Goal: Task Accomplishment & Management: Manage account settings

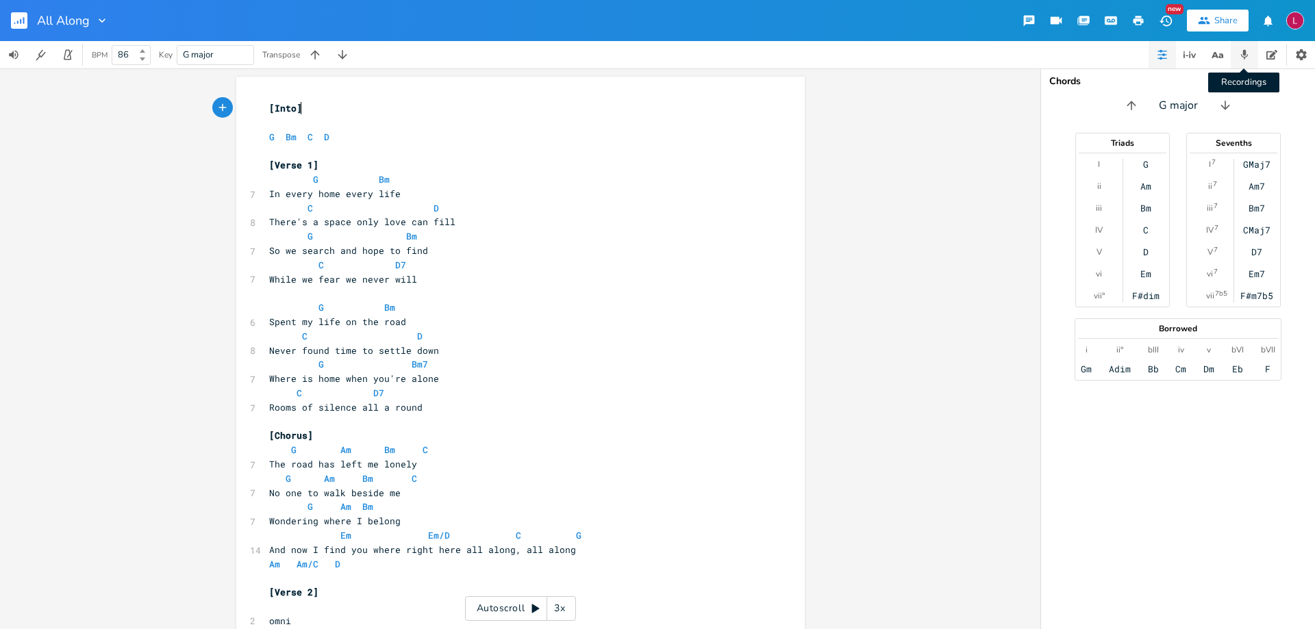
click at [1244, 55] on icon "button" at bounding box center [1245, 55] width 8 height 10
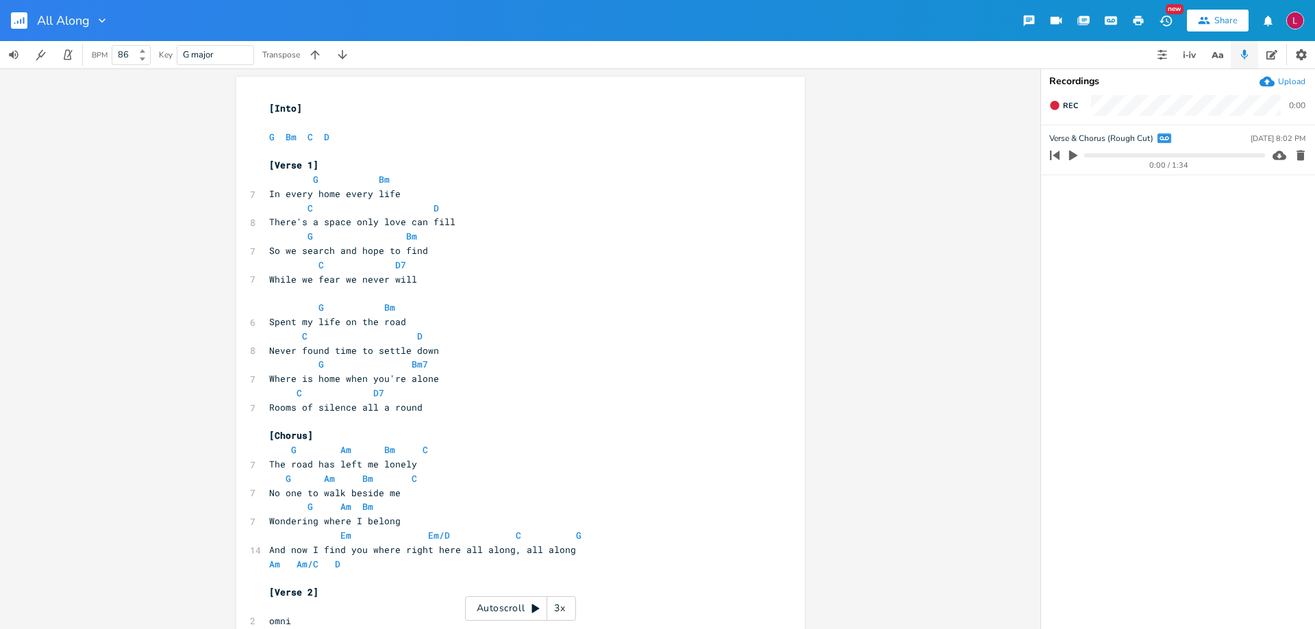
click at [1068, 156] on icon "button" at bounding box center [1073, 155] width 12 height 12
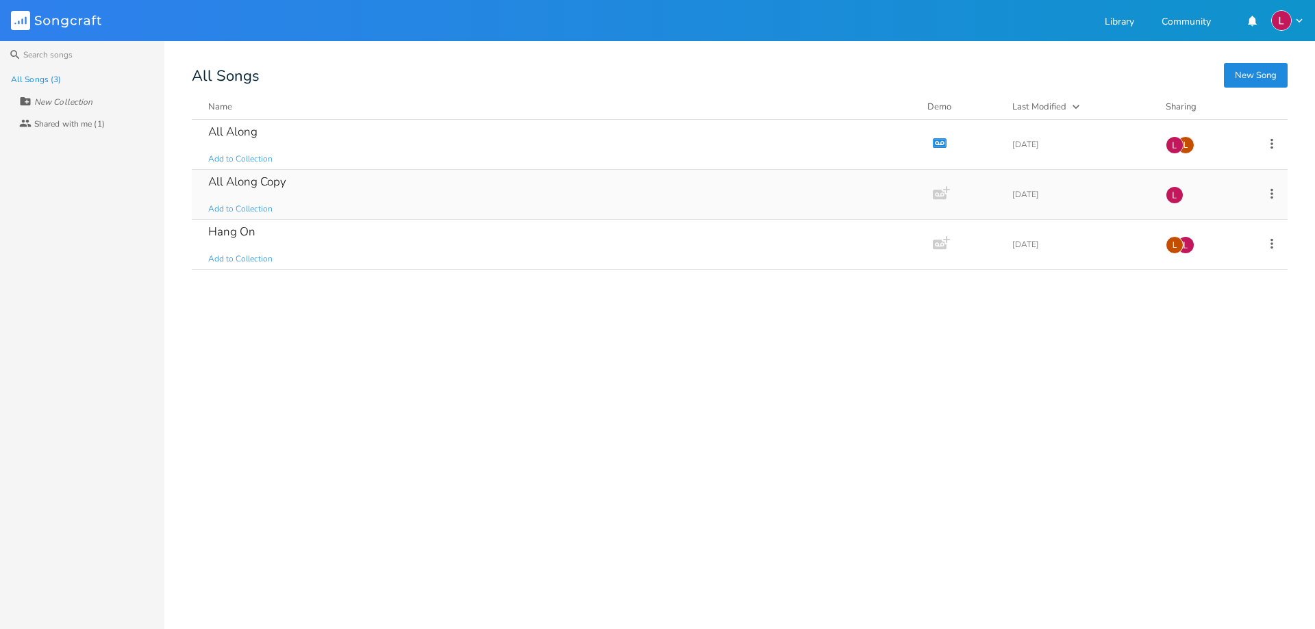
click at [253, 179] on div "All Along Copy" at bounding box center [247, 182] width 78 height 12
click at [242, 159] on span "Add to Collection" at bounding box center [240, 159] width 64 height 12
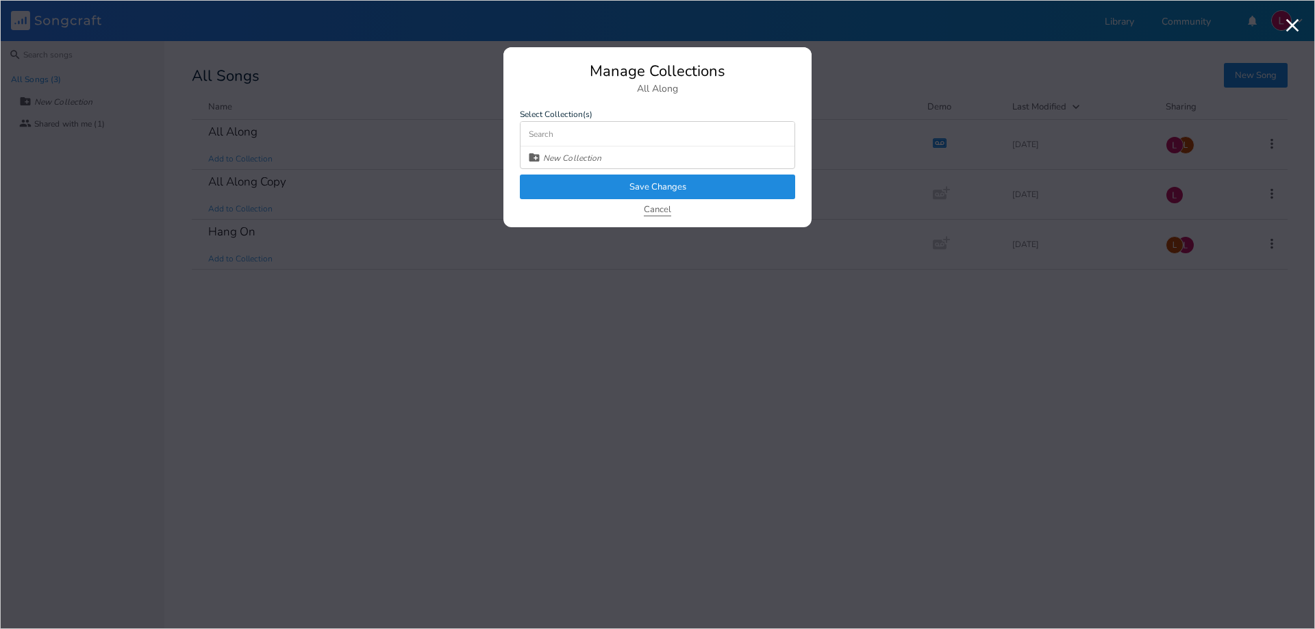
click at [651, 213] on button "Cancel" at bounding box center [657, 211] width 27 height 12
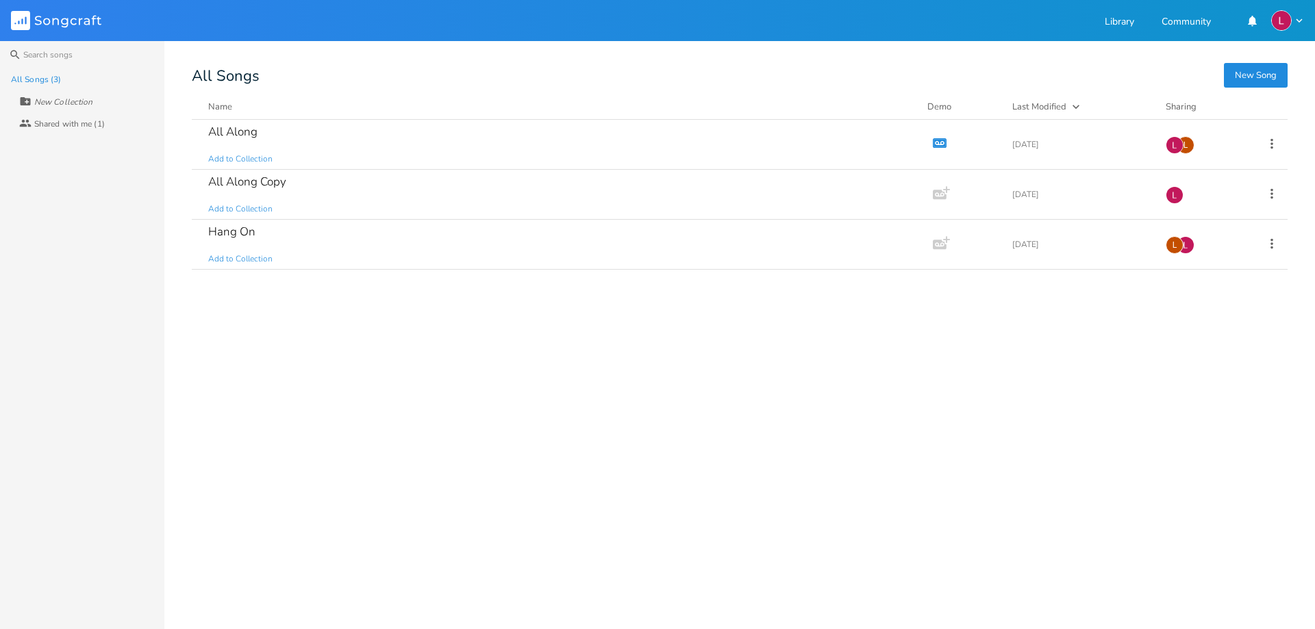
click at [289, 116] on div "Name Demo Last Modified Sharing" at bounding box center [740, 110] width 1096 height 20
click at [253, 126] on div "All Along Add to Collection" at bounding box center [559, 144] width 703 height 49
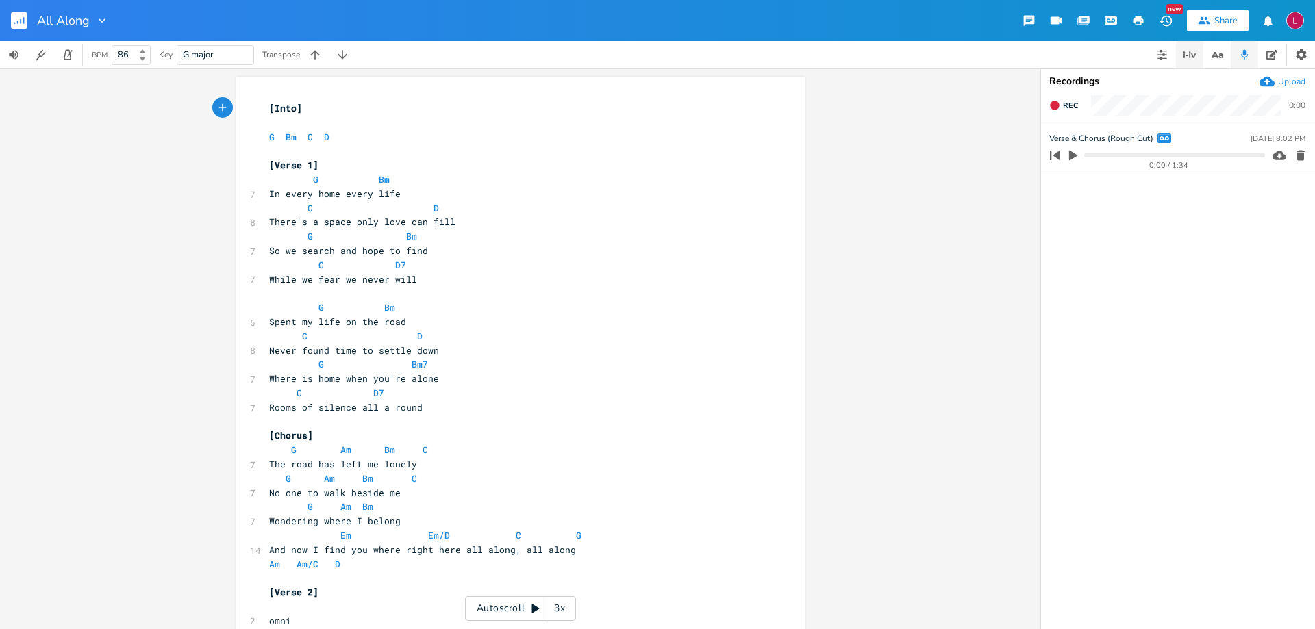
click at [1194, 58] on icon "button" at bounding box center [1189, 55] width 16 height 16
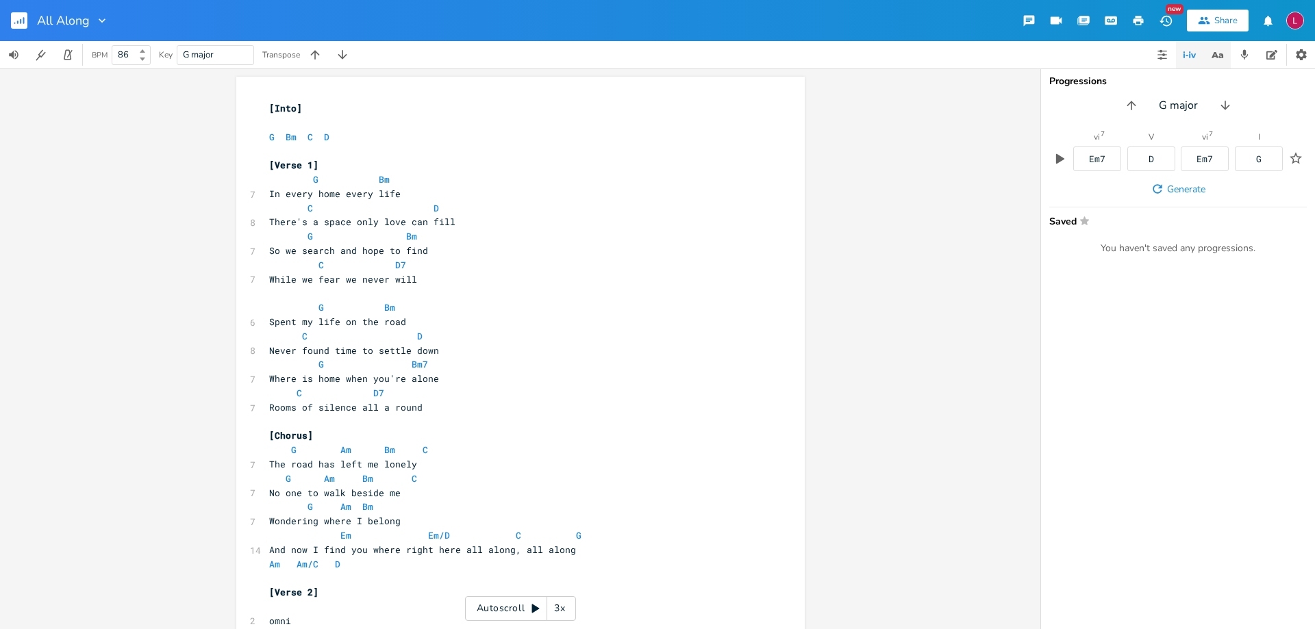
click at [1216, 58] on icon "button" at bounding box center [1214, 55] width 7 height 6
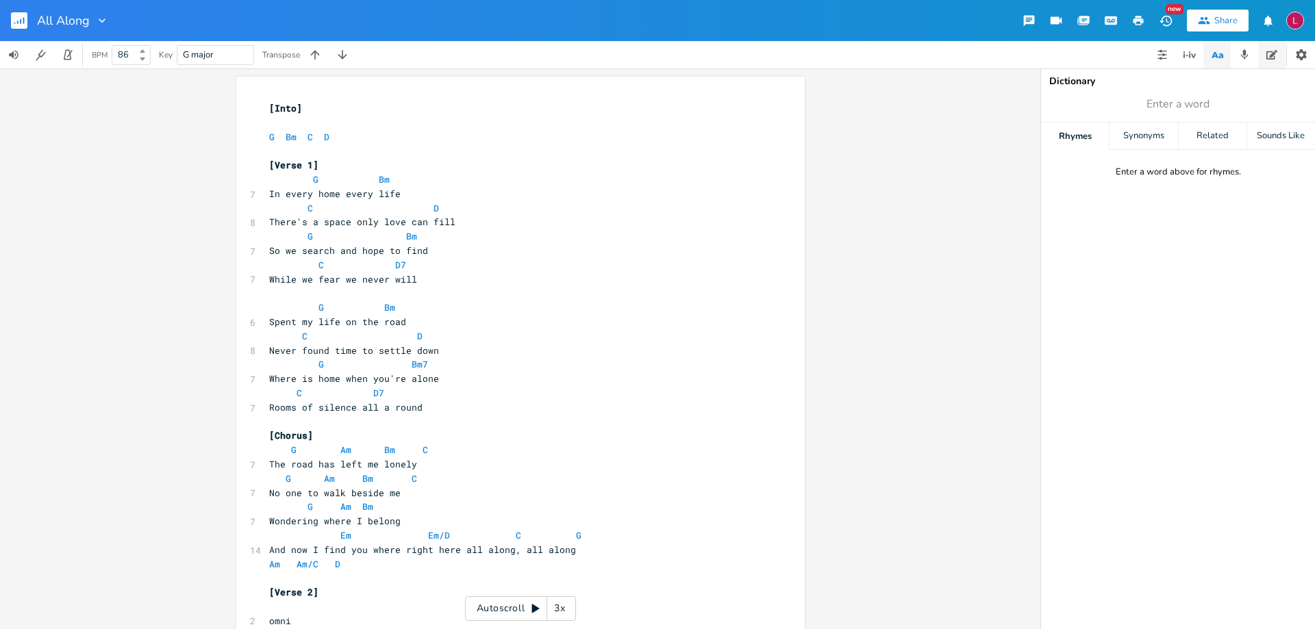
click at [1273, 57] on icon "button" at bounding box center [1271, 55] width 11 height 10
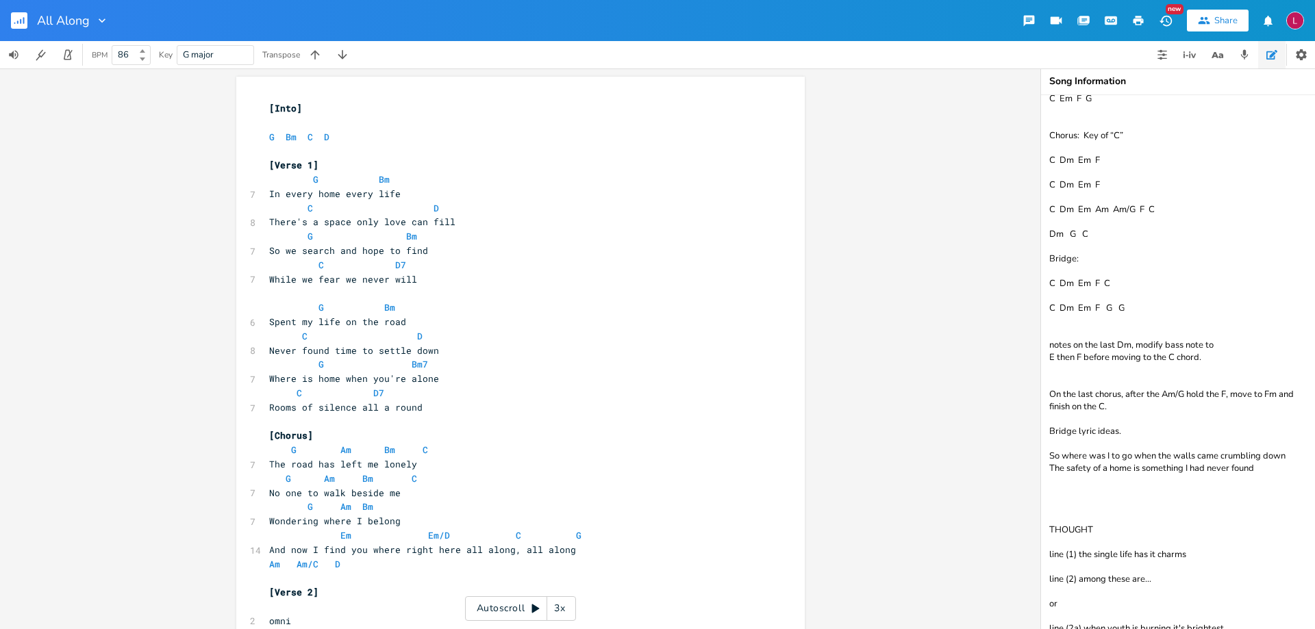
scroll to position [205, 0]
